Goal: Task Accomplishment & Management: Use online tool/utility

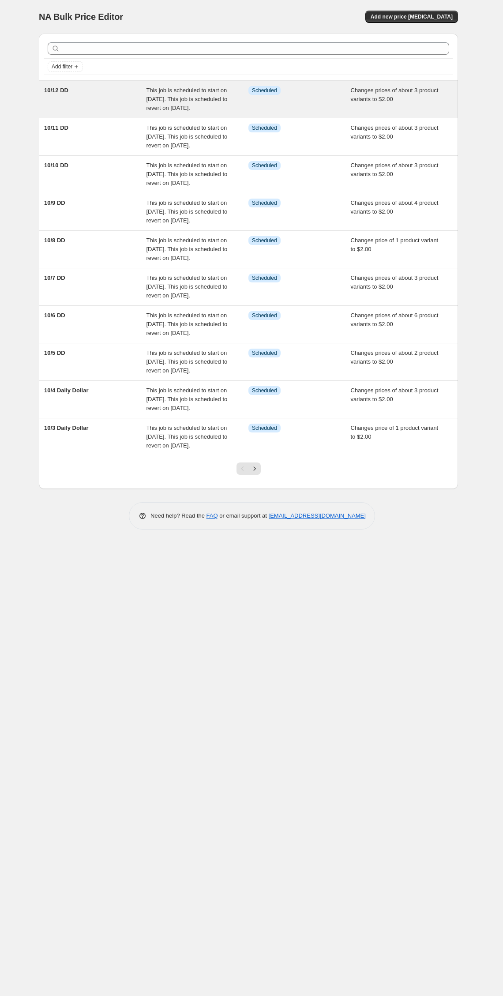
click at [79, 113] on div "10/12 DD" at bounding box center [95, 99] width 102 height 26
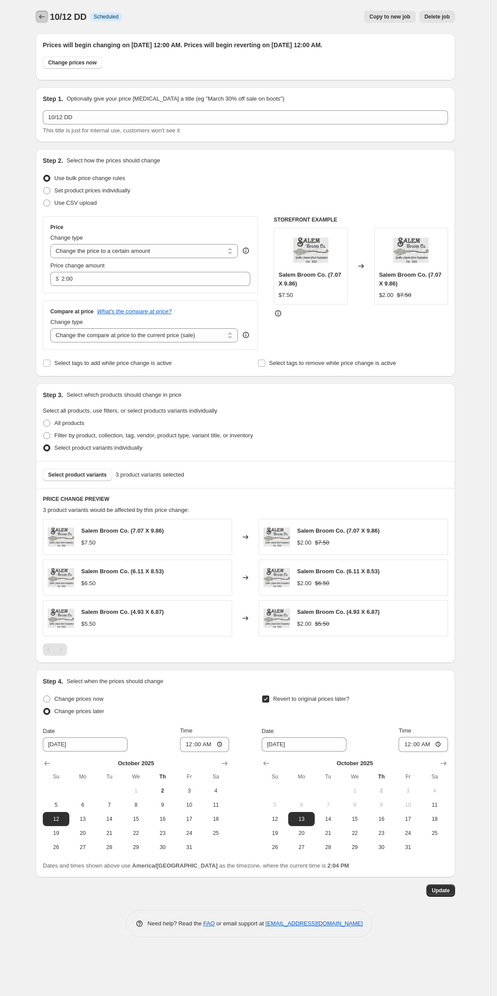
click at [38, 21] on icon "Price change jobs" at bounding box center [42, 16] width 9 height 9
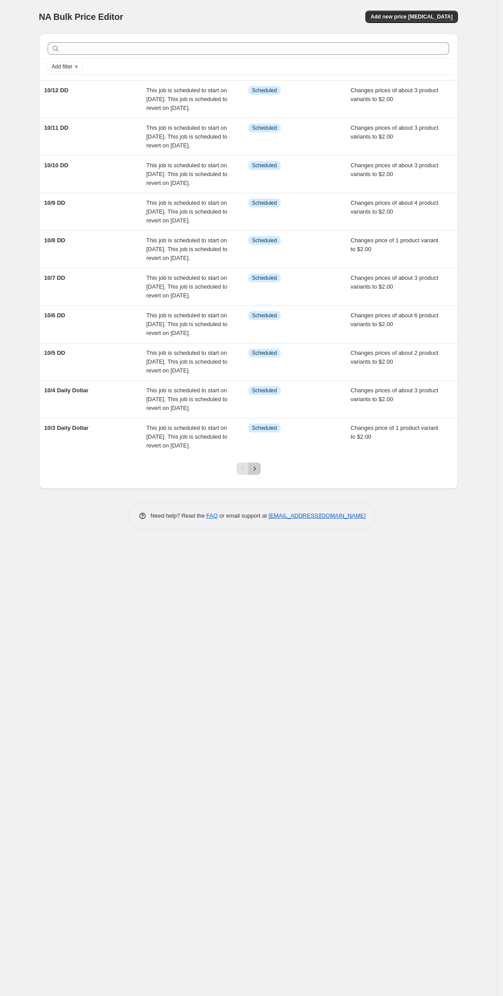
click at [254, 473] on icon "Next" at bounding box center [254, 468] width 9 height 9
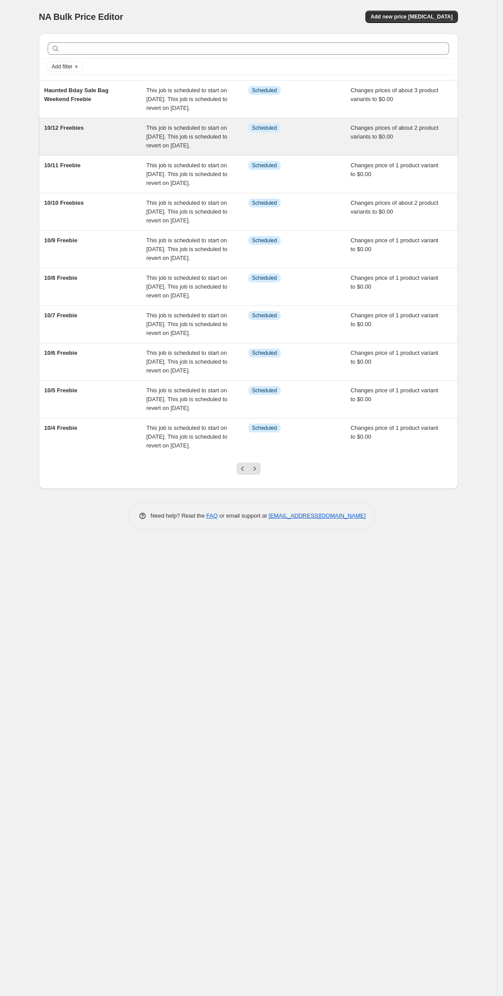
click at [85, 150] on div "10/12 Freebies" at bounding box center [95, 137] width 102 height 26
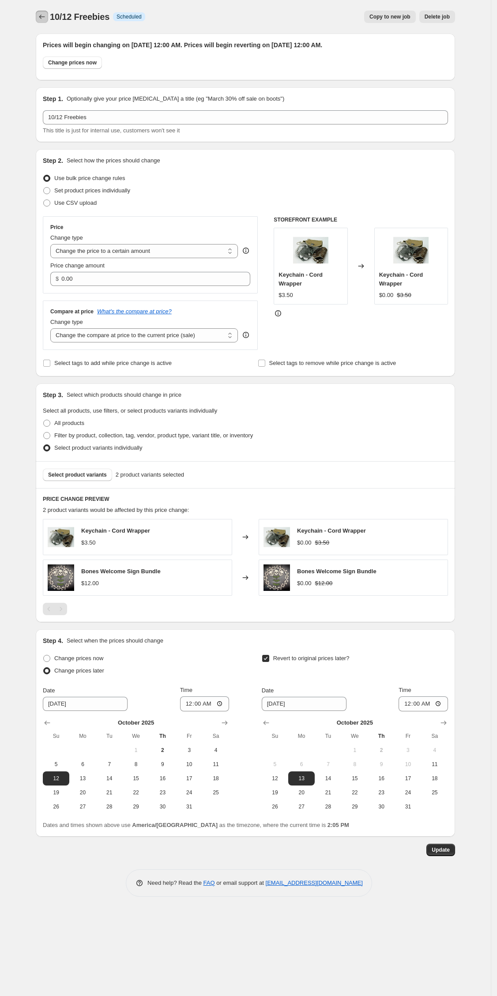
click at [38, 21] on icon "Price change jobs" at bounding box center [42, 16] width 9 height 9
